Goal: Find specific page/section

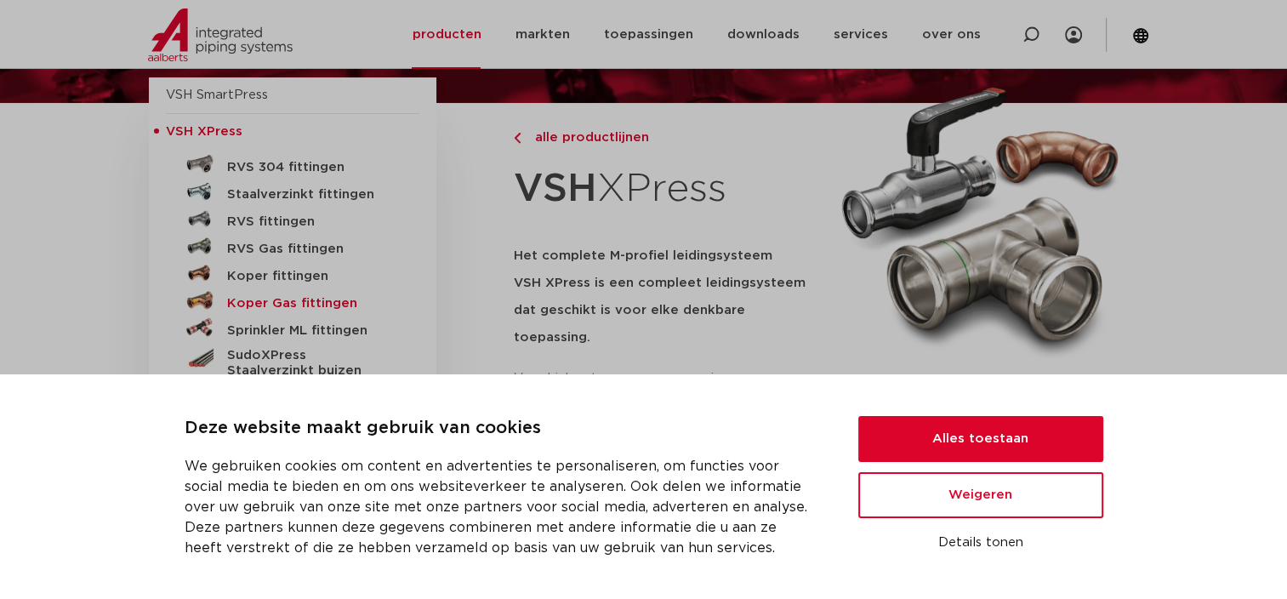
click at [259, 304] on h5 "Koper Gas fittingen" at bounding box center [311, 303] width 168 height 15
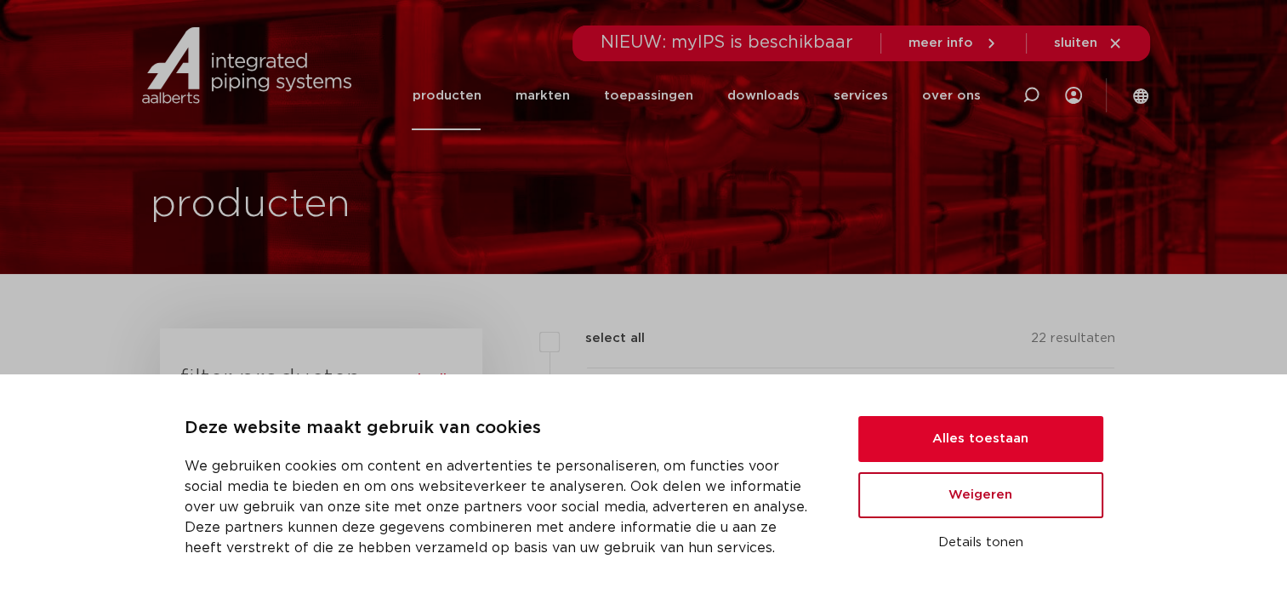
click at [935, 488] on button "Weigeren" at bounding box center [980, 495] width 245 height 46
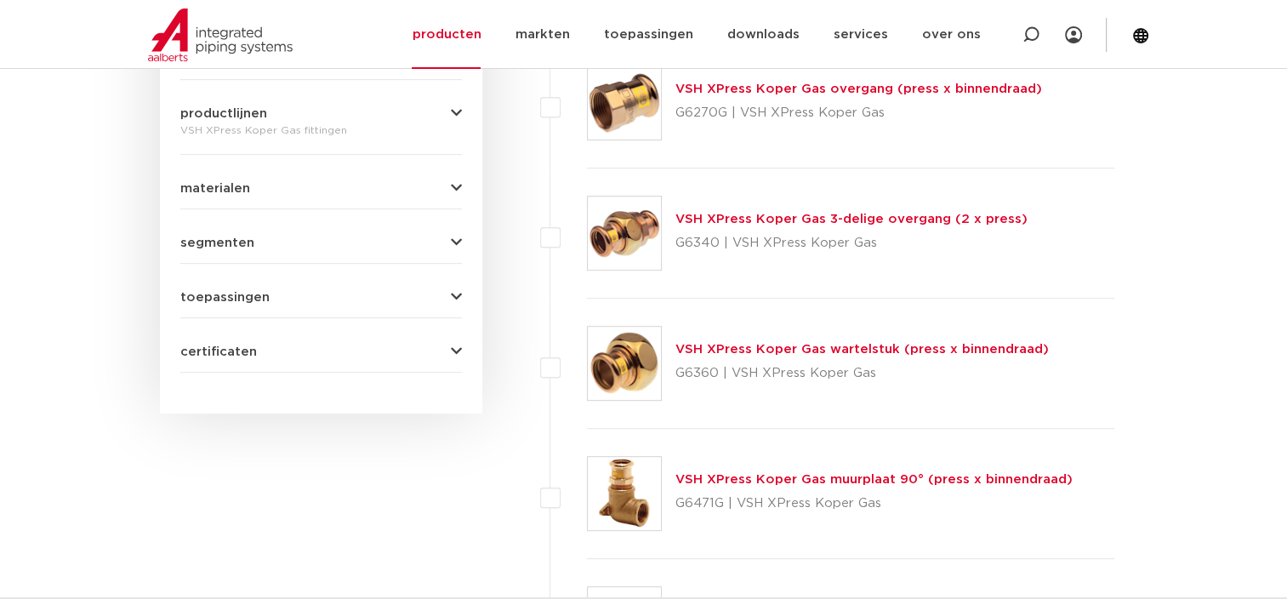
scroll to position [765, 0]
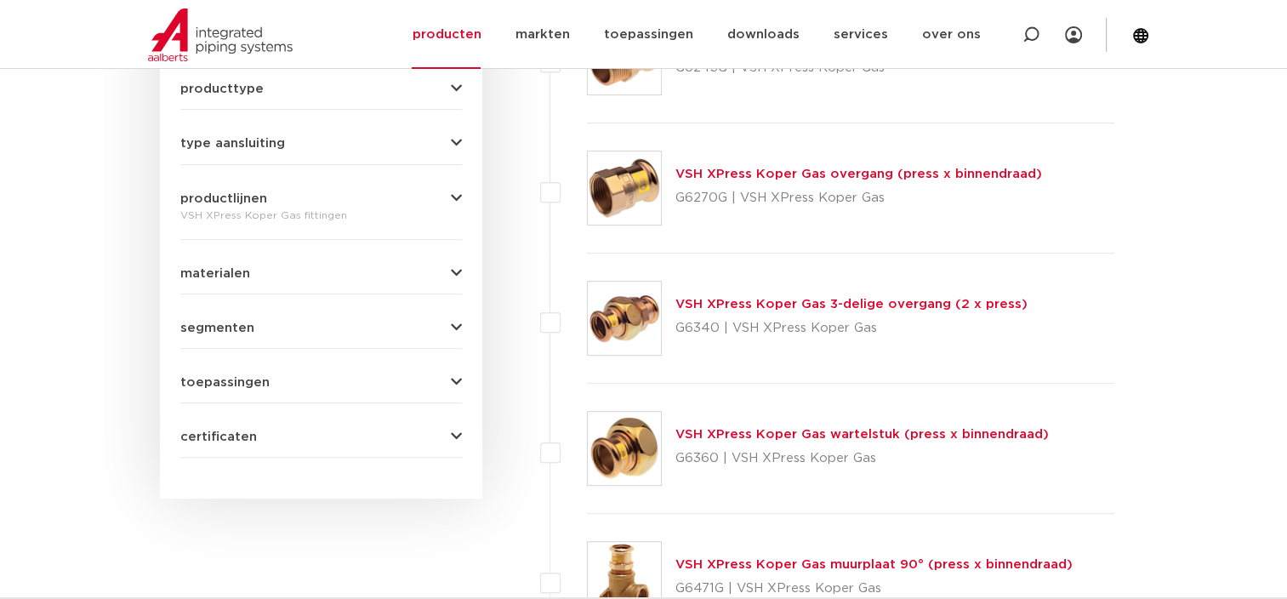
click at [456, 330] on icon "button" at bounding box center [456, 327] width 11 height 13
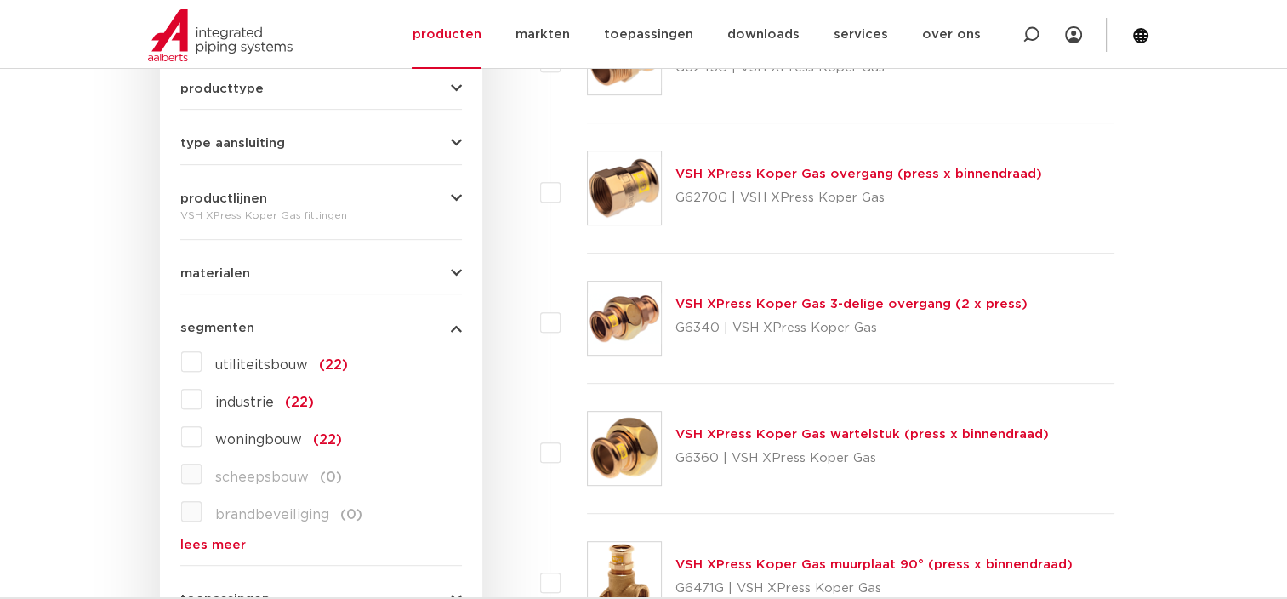
click at [451, 267] on icon "button" at bounding box center [456, 273] width 11 height 13
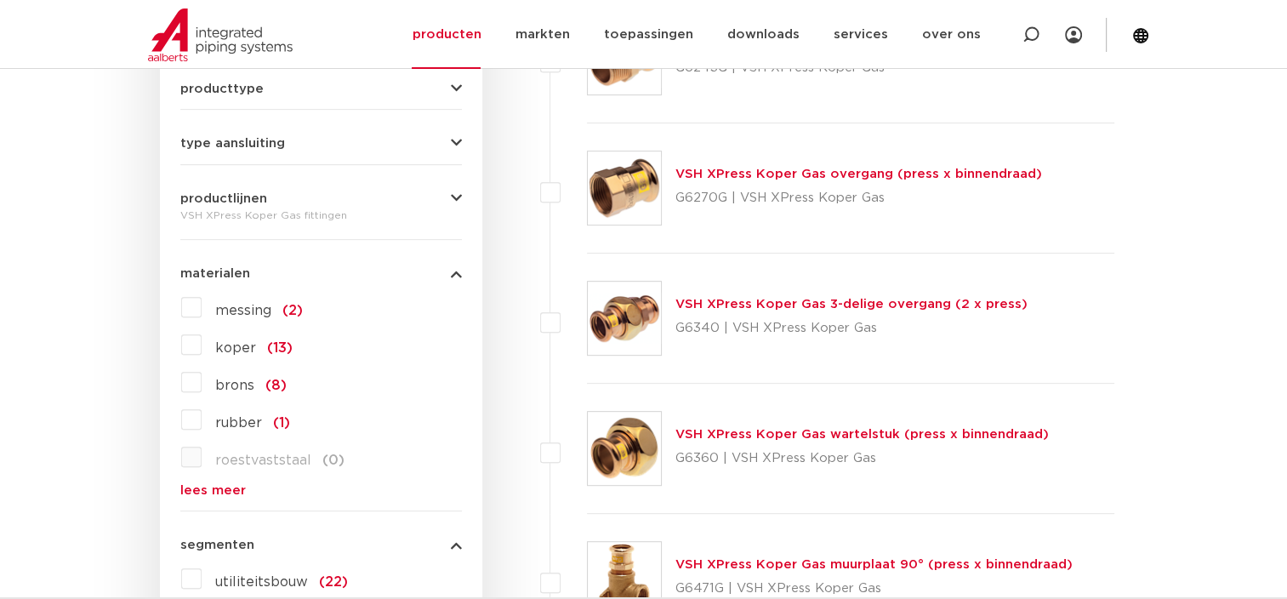
scroll to position [680, 0]
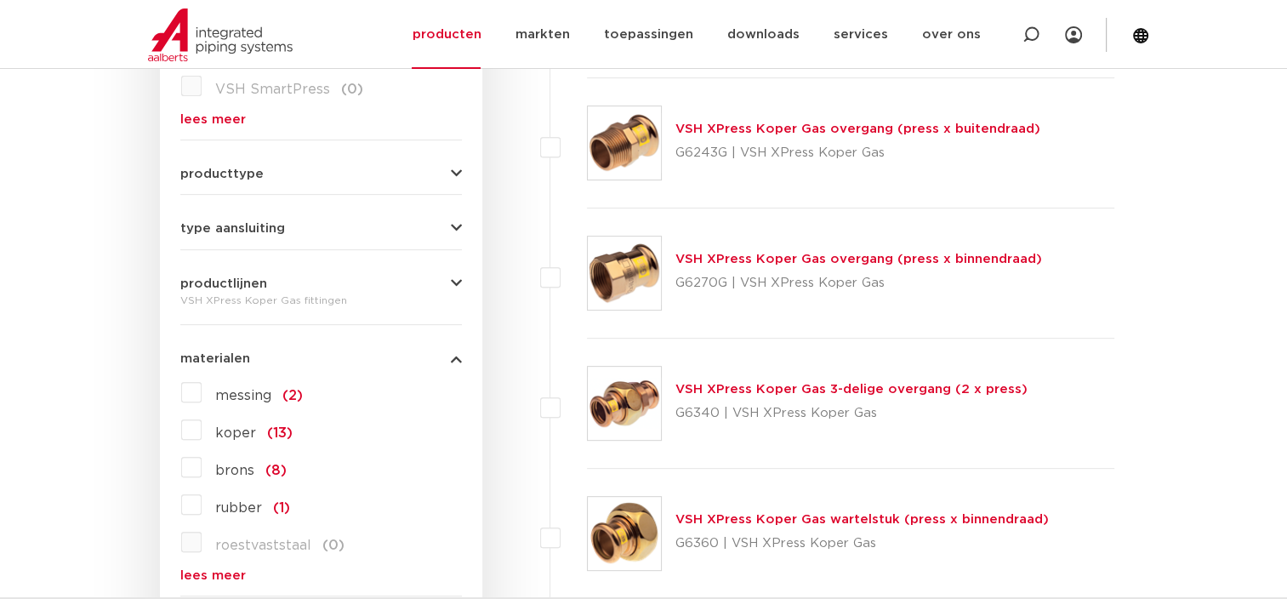
click at [458, 225] on icon "button" at bounding box center [456, 228] width 11 height 13
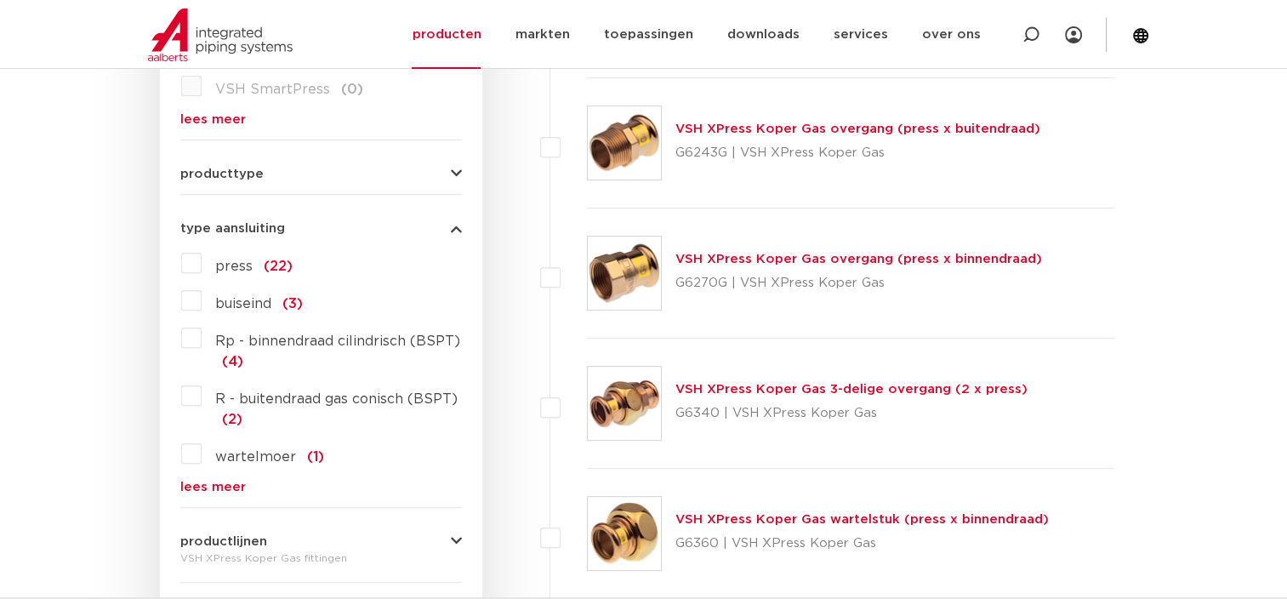
click at [202, 259] on label "press (22)" at bounding box center [247, 262] width 91 height 27
click at [0, 0] on input "press (22)" at bounding box center [0, 0] width 0 height 0
